Goal: Information Seeking & Learning: Check status

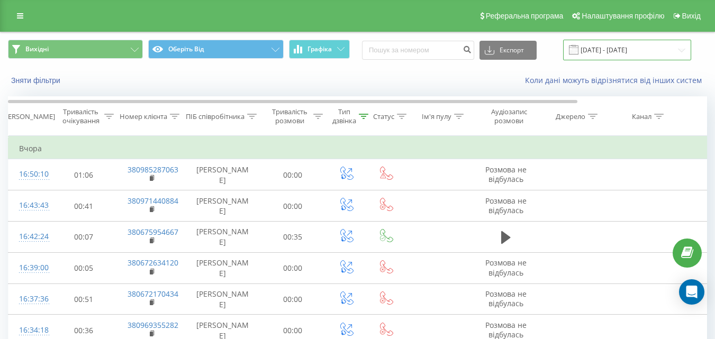
click at [637, 49] on input "18.09.2025 - 18.09.2025" at bounding box center [627, 50] width 128 height 21
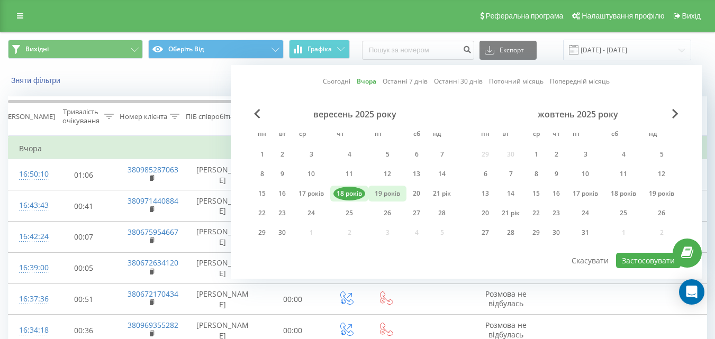
click at [378, 192] on font "19 років" at bounding box center [387, 193] width 25 height 9
click at [635, 262] on font "Застосовувати" at bounding box center [648, 261] width 53 height 10
type input "[DATE] - [DATE]"
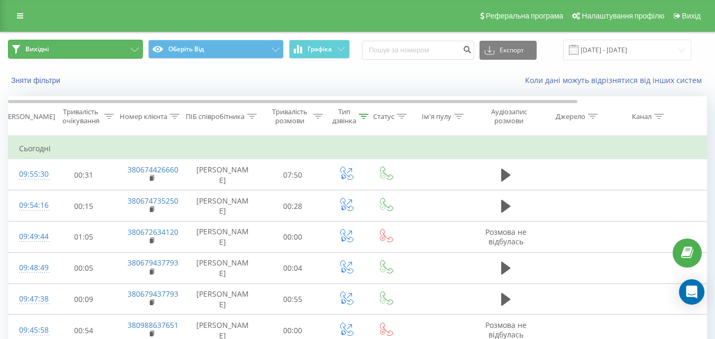
click at [129, 48] on button "Вихідні" at bounding box center [75, 49] width 135 height 19
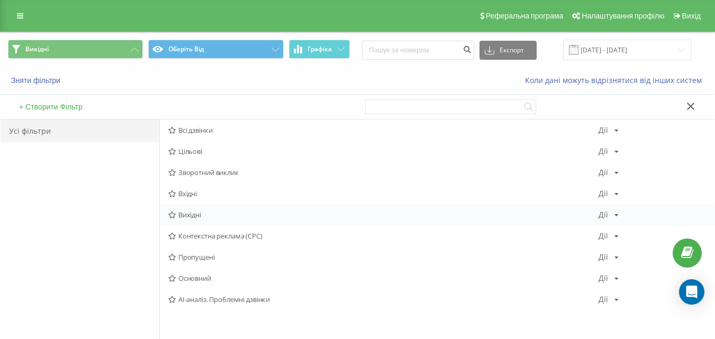
click at [190, 214] on font "Вихідні" at bounding box center [189, 215] width 23 height 10
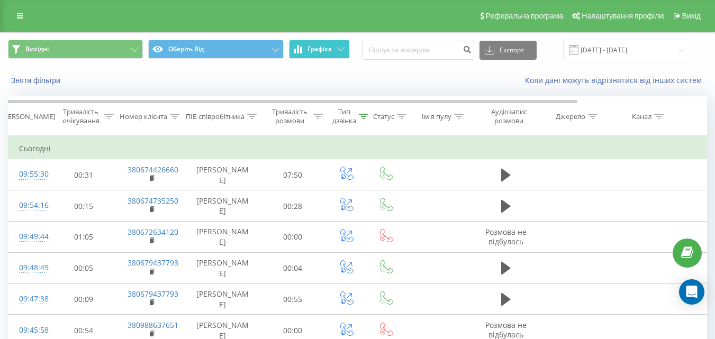
click at [313, 54] on button "Графіка" at bounding box center [319, 49] width 61 height 19
